Goal: Task Accomplishment & Management: Manage account settings

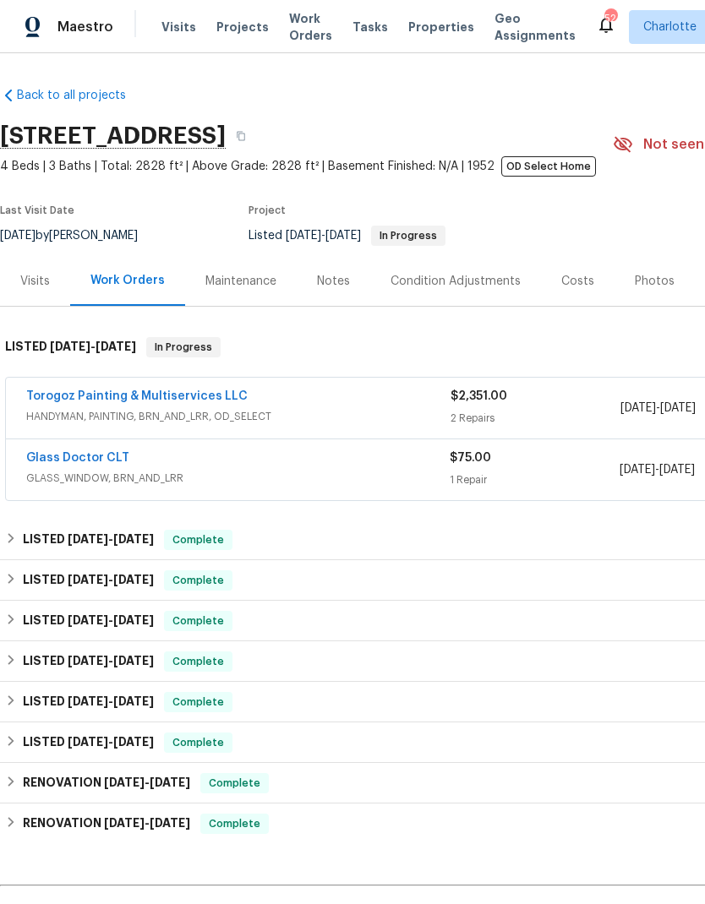
click at [112, 462] on link "Glass Doctor CLT" at bounding box center [77, 458] width 103 height 12
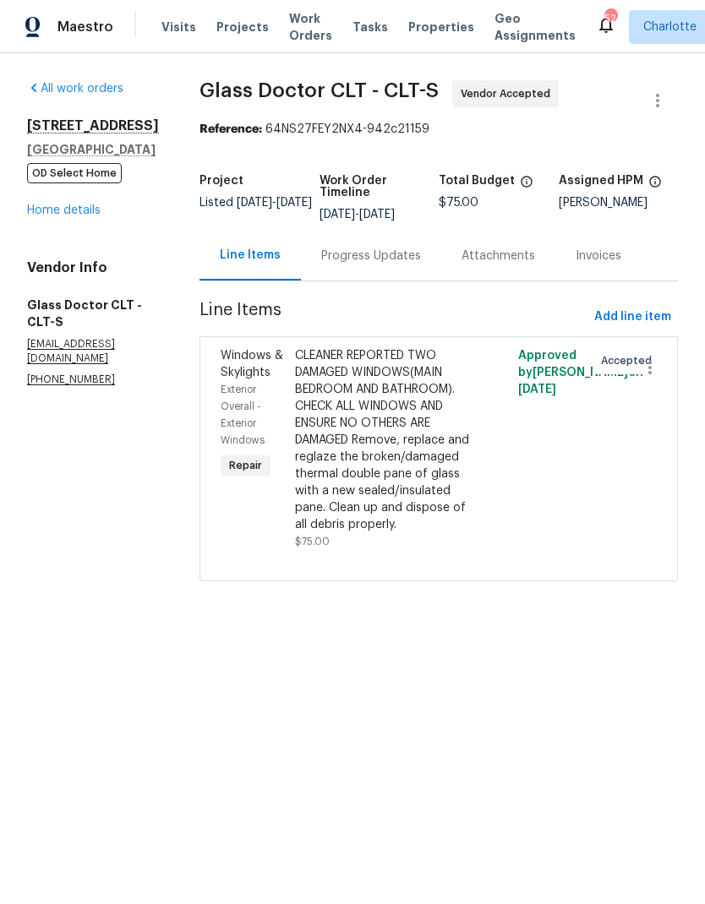
click at [221, 381] on div "Exterior Overall - Exterior Windows" at bounding box center [253, 415] width 64 height 68
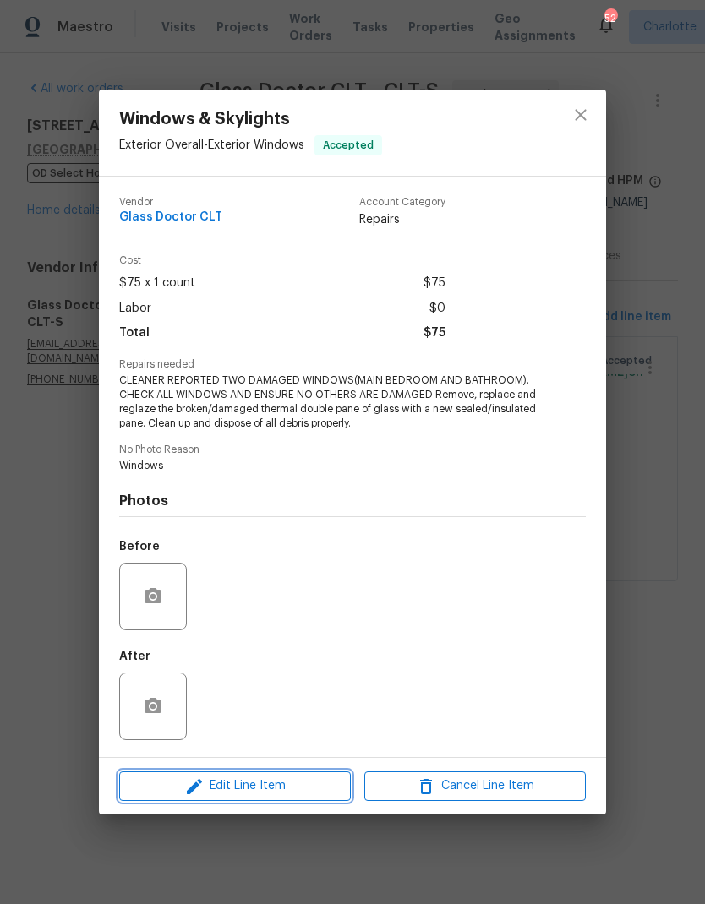
click at [259, 800] on button "Edit Line Item" at bounding box center [235, 786] width 232 height 30
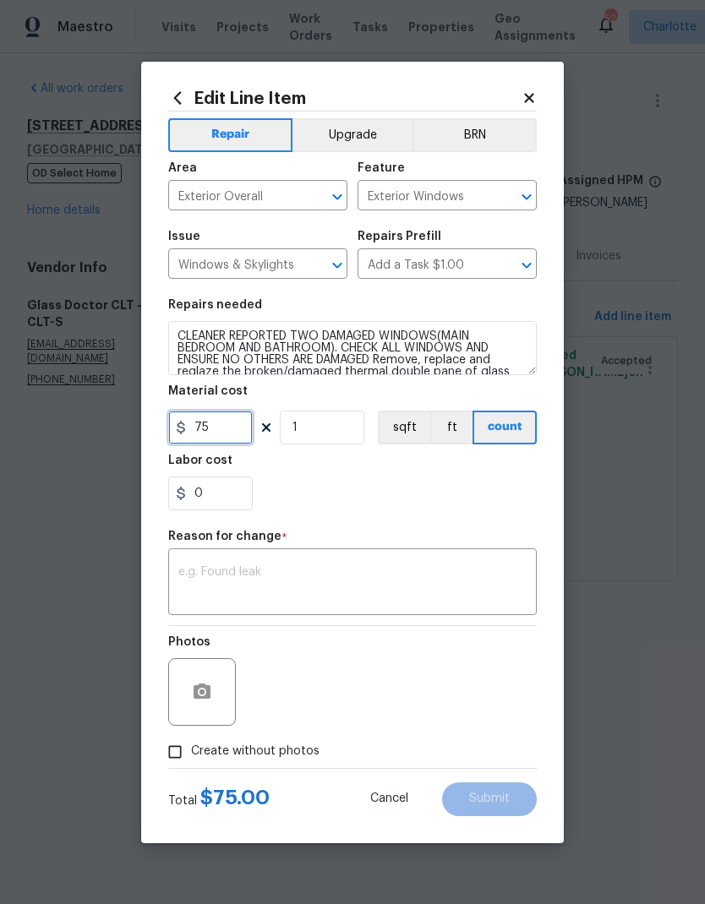
click at [243, 437] on input "75" at bounding box center [210, 428] width 84 height 34
type input "300"
click at [344, 432] on input "1" at bounding box center [322, 428] width 84 height 34
type input "2"
click at [418, 498] on div "0" at bounding box center [352, 494] width 368 height 34
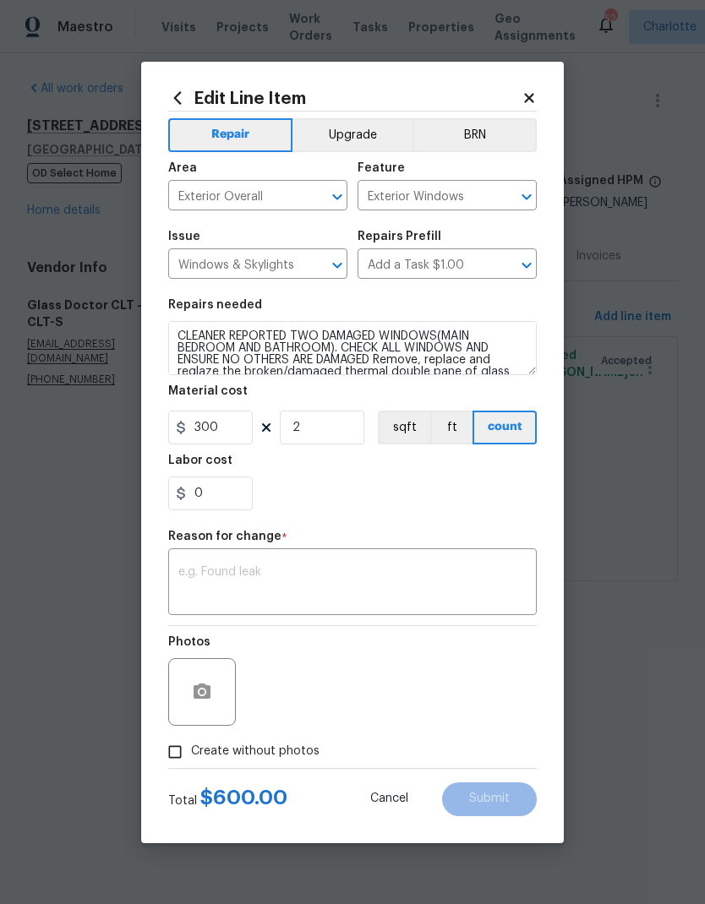
click at [367, 591] on textarea at bounding box center [352, 583] width 348 height 35
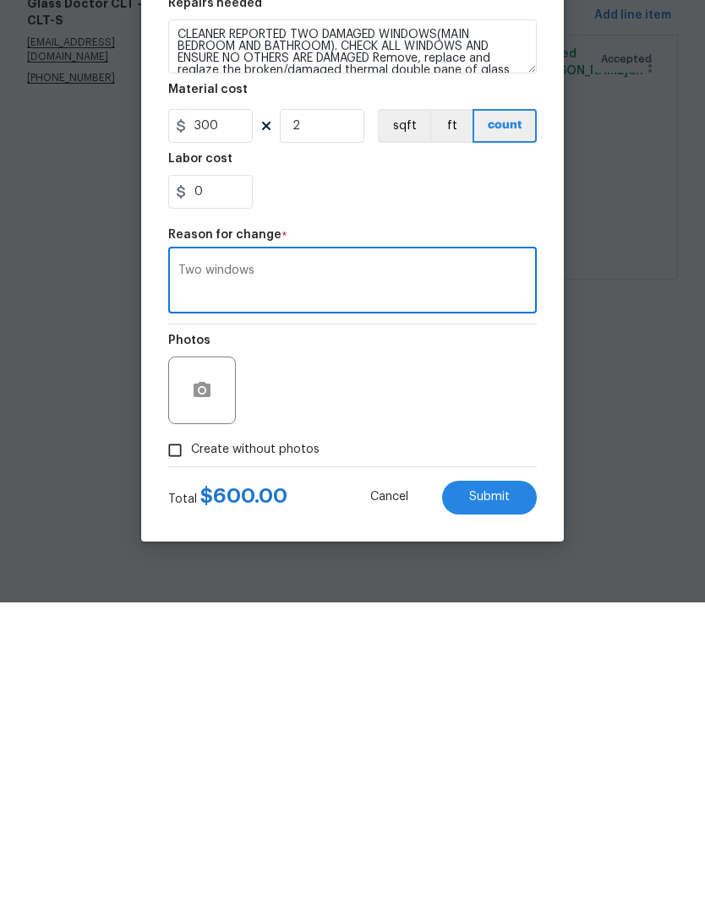
type textarea "Two windows"
click at [510, 782] on button "Submit" at bounding box center [489, 799] width 95 height 34
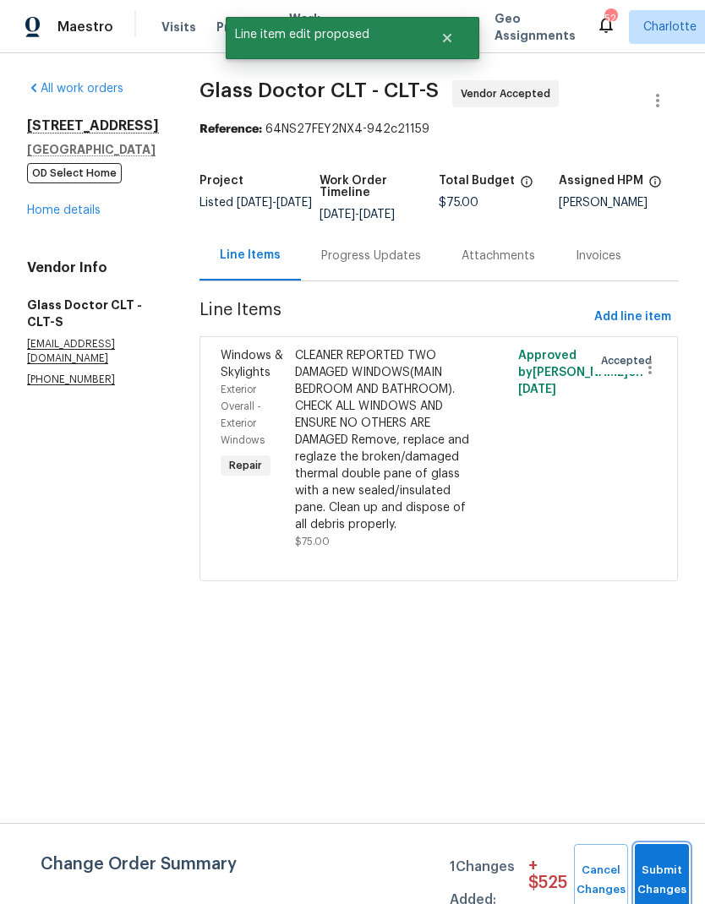
click at [667, 878] on span "Submit Changes" at bounding box center [661, 880] width 37 height 39
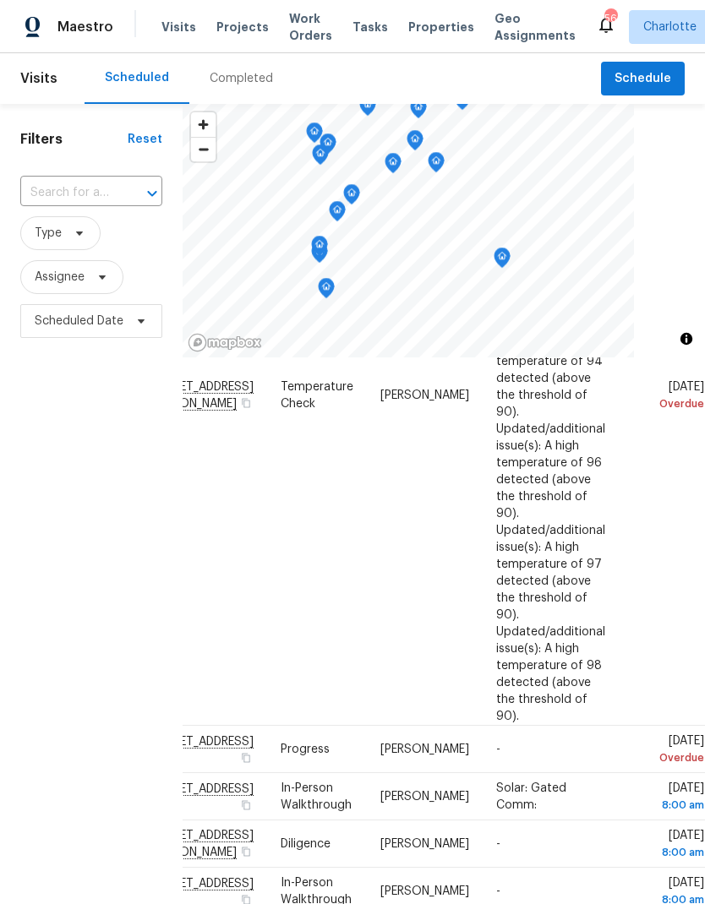
scroll to position [853, 149]
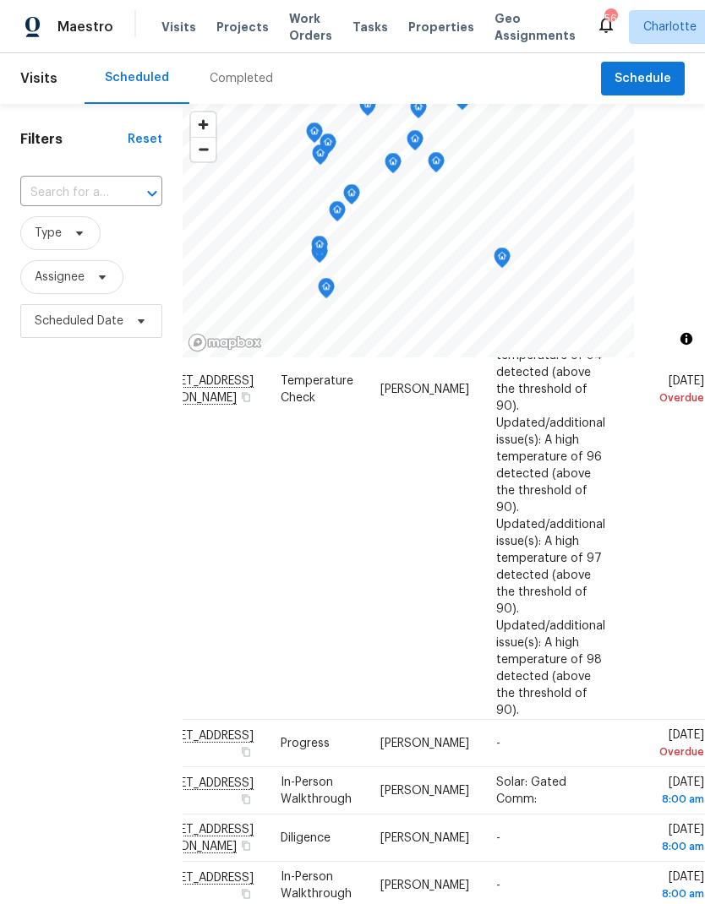
click at [28, 188] on input "text" at bounding box center [67, 193] width 95 height 26
type input "1047 mallard"
click at [70, 240] on li "1047 Mallard Dr, Rock Hill, SC 29732" at bounding box center [89, 232] width 141 height 28
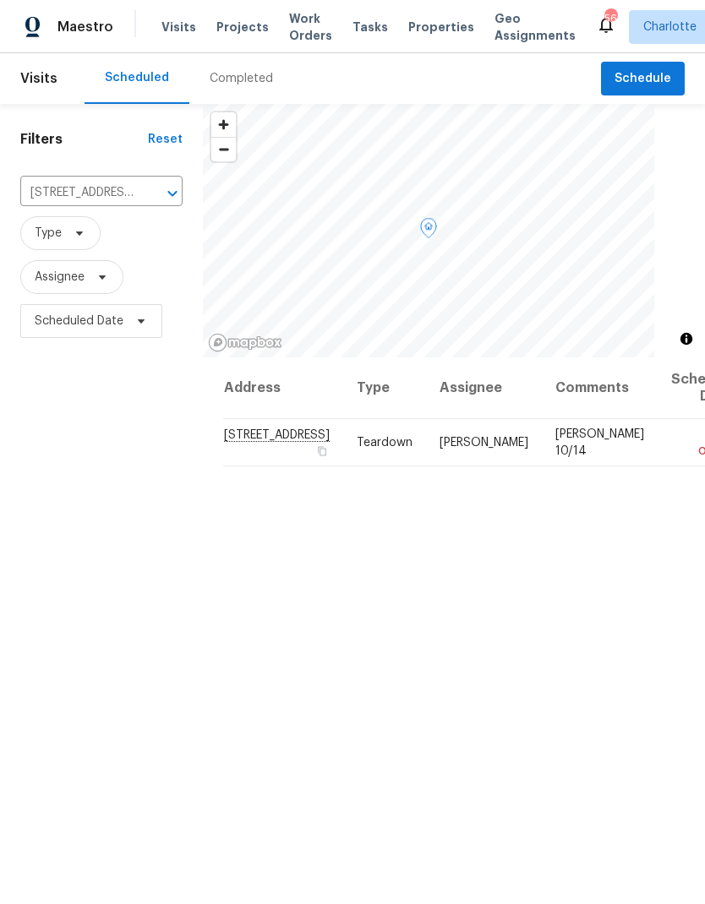
click at [0, 0] on icon at bounding box center [0, 0] width 0 height 0
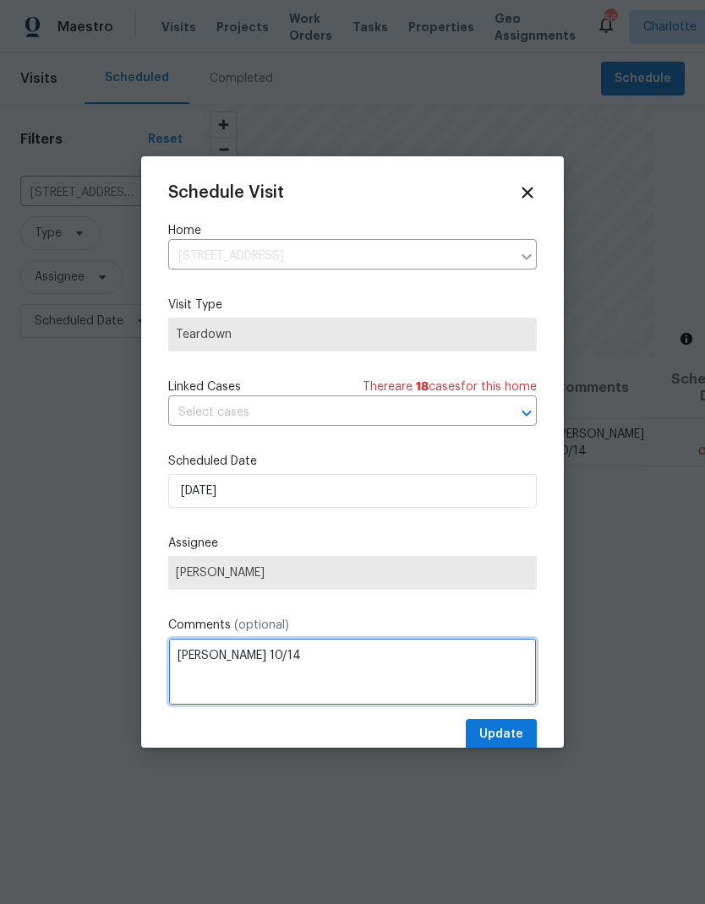
click at [293, 667] on textarea "COE 10/14" at bounding box center [352, 672] width 368 height 68
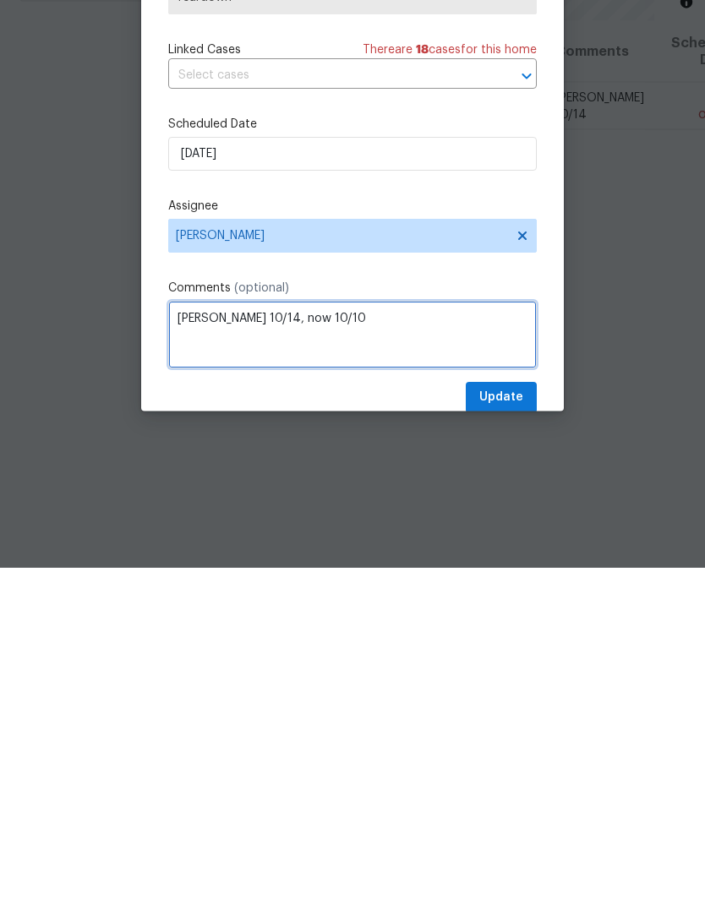
type textarea "COE 10/14, now 10/10"
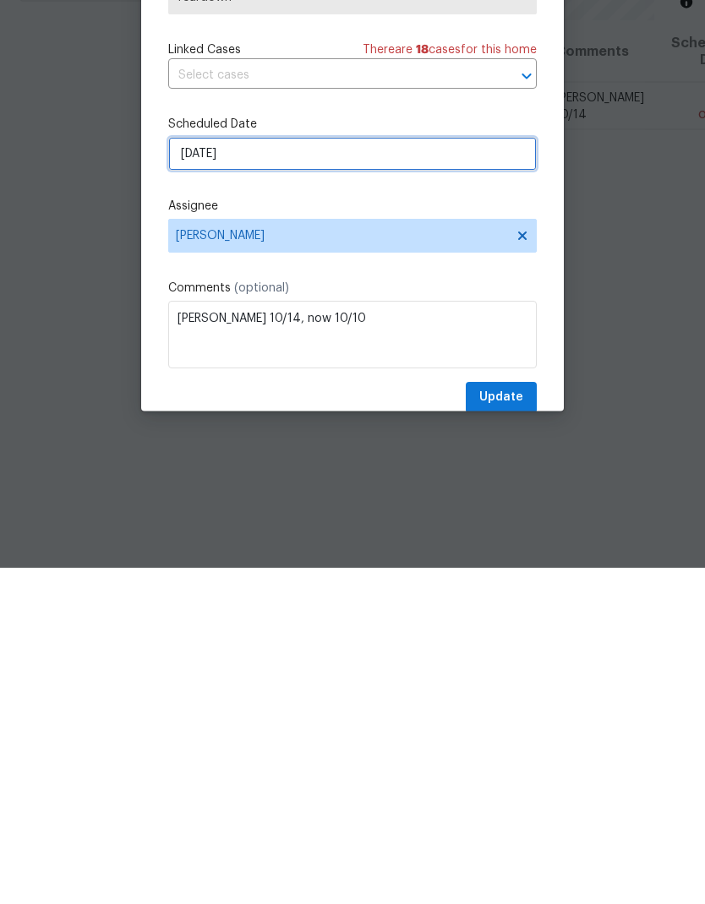
click at [271, 474] on input "10/5/2025" at bounding box center [352, 491] width 368 height 34
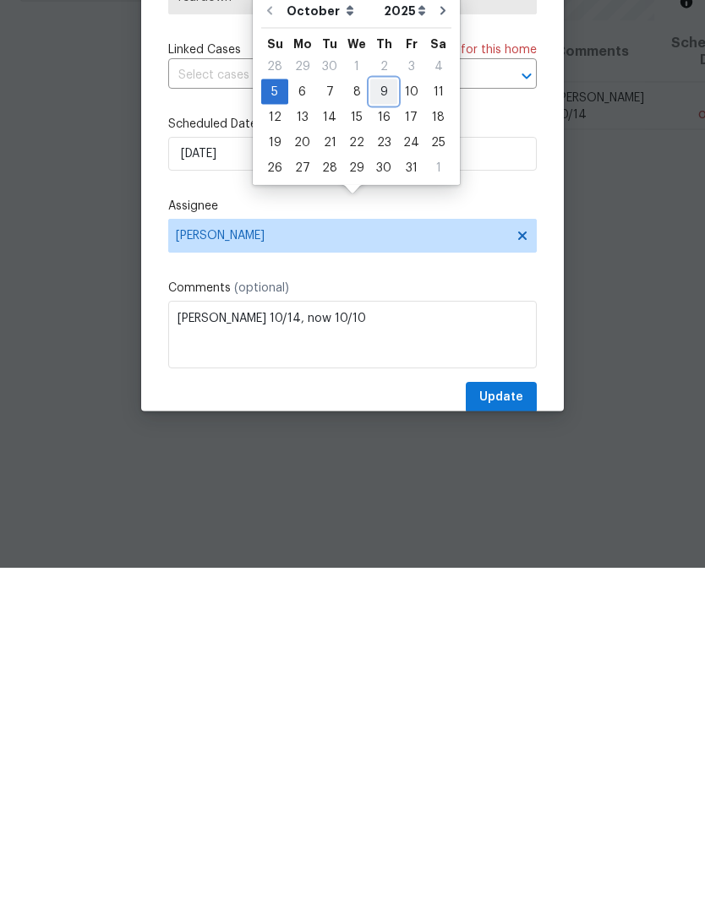
click at [384, 417] on div "9" at bounding box center [383, 429] width 27 height 24
type input "10/9/2025"
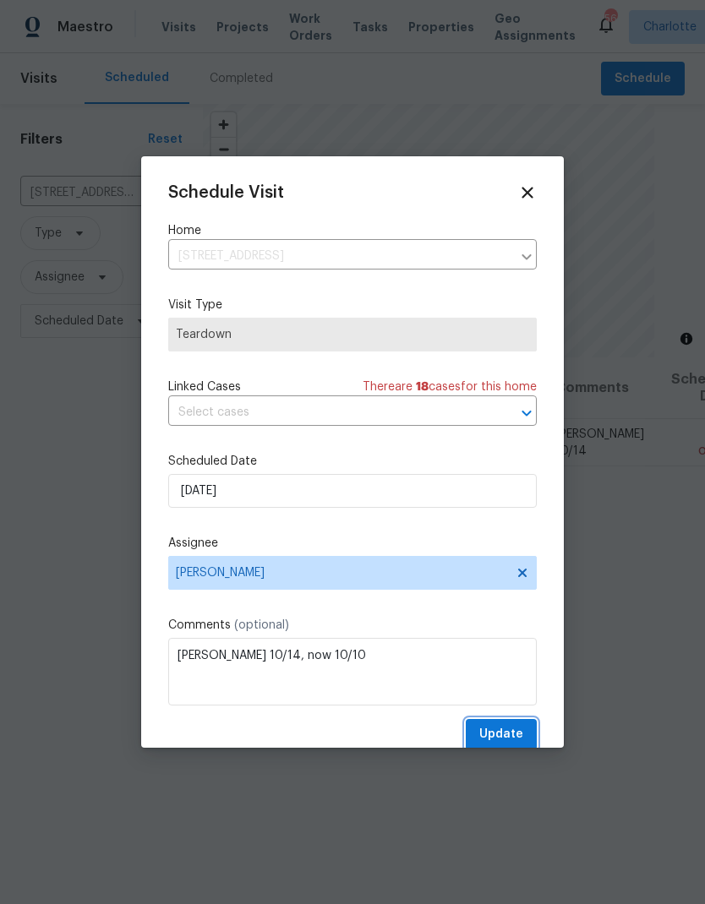
click at [507, 744] on span "Update" at bounding box center [501, 734] width 44 height 21
